Goal: Browse casually

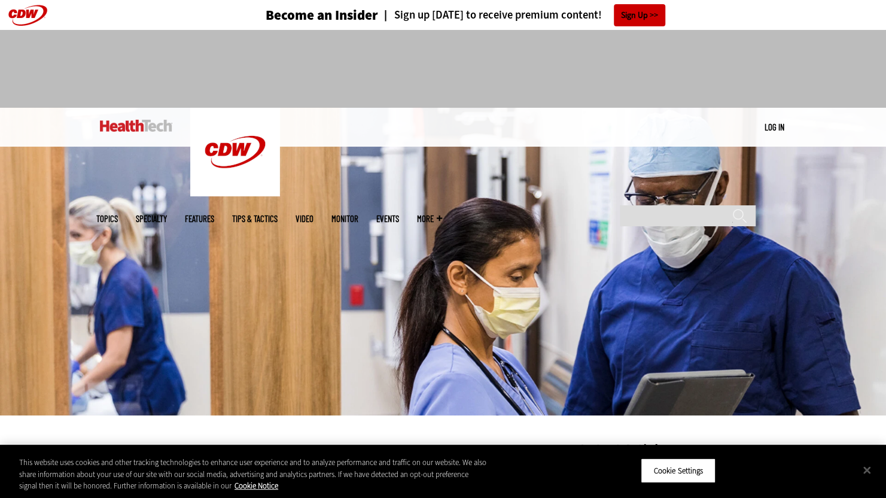
click at [19, 77] on div at bounding box center [443, 69] width 886 height 78
click at [137, 123] on img at bounding box center [136, 126] width 72 height 12
